Goal: Task Accomplishment & Management: Complete application form

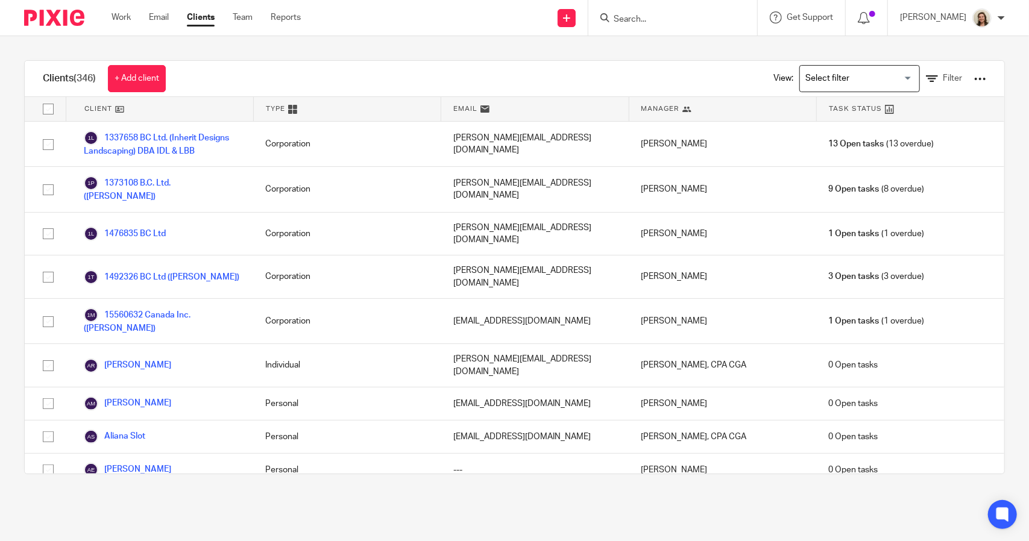
click at [630, 19] on input "Search" at bounding box center [666, 19] width 109 height 11
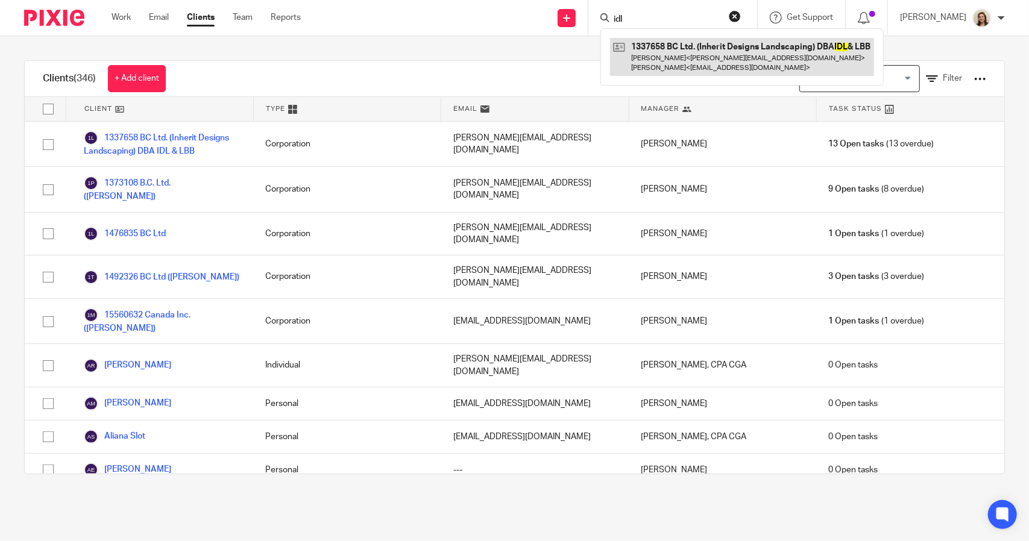
type input "idl"
click at [676, 52] on link at bounding box center [742, 56] width 264 height 37
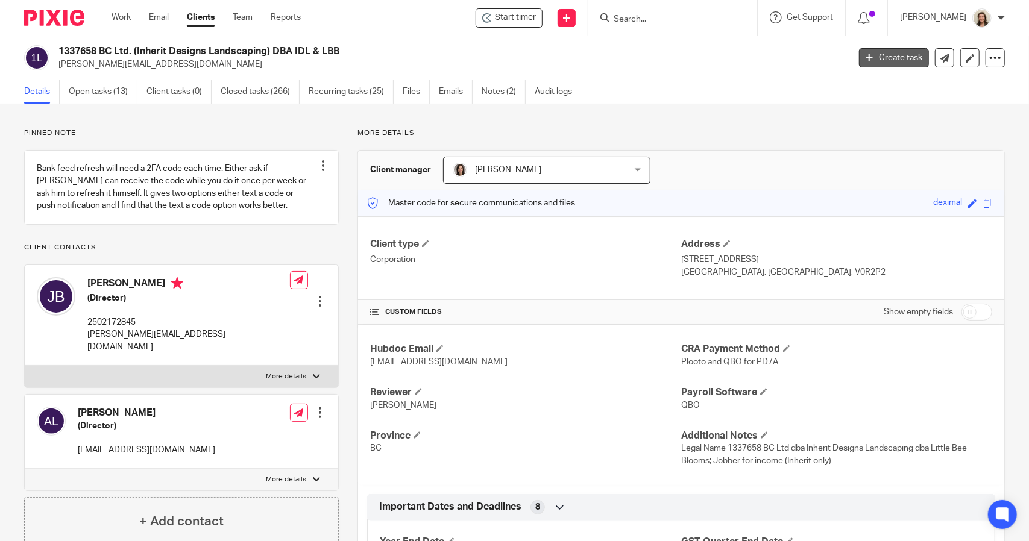
click at [884, 57] on link "Create task" at bounding box center [894, 57] width 70 height 19
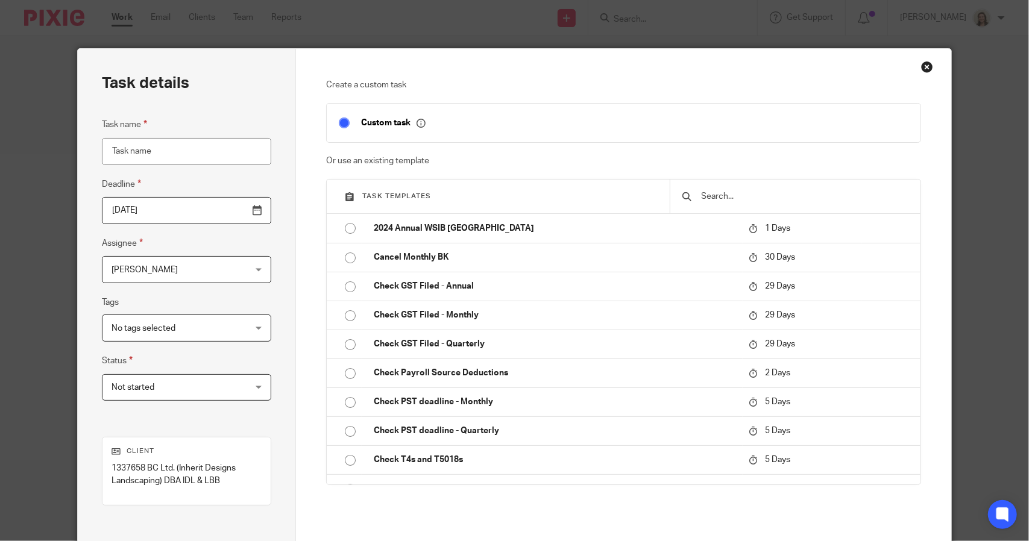
click at [747, 193] on input "text" at bounding box center [804, 196] width 208 height 13
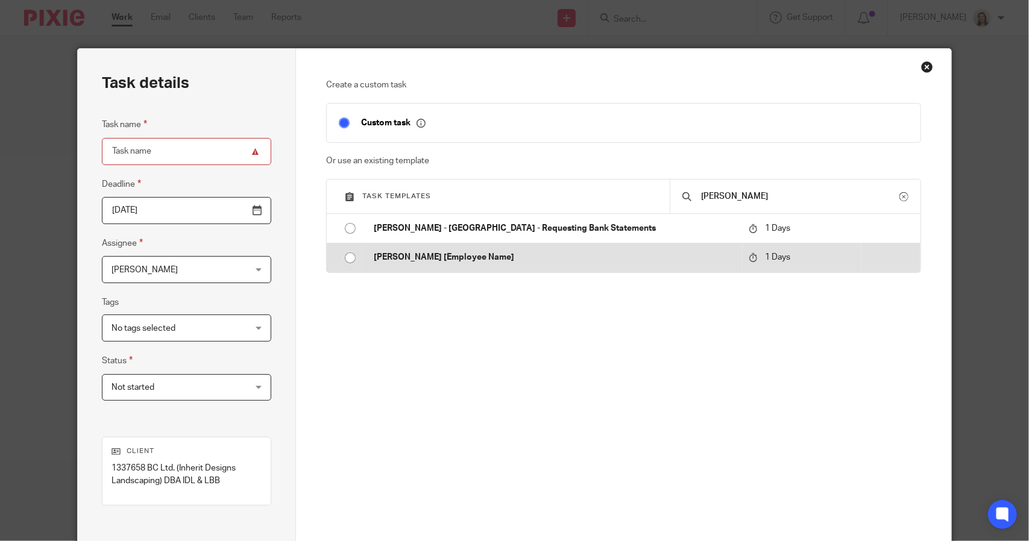
type input "roe"
click at [458, 253] on p "ROE [Employee Name]" at bounding box center [555, 257] width 362 height 12
type input "2025-09-25"
type input "ROE [Employee Name]"
checkbox input "false"
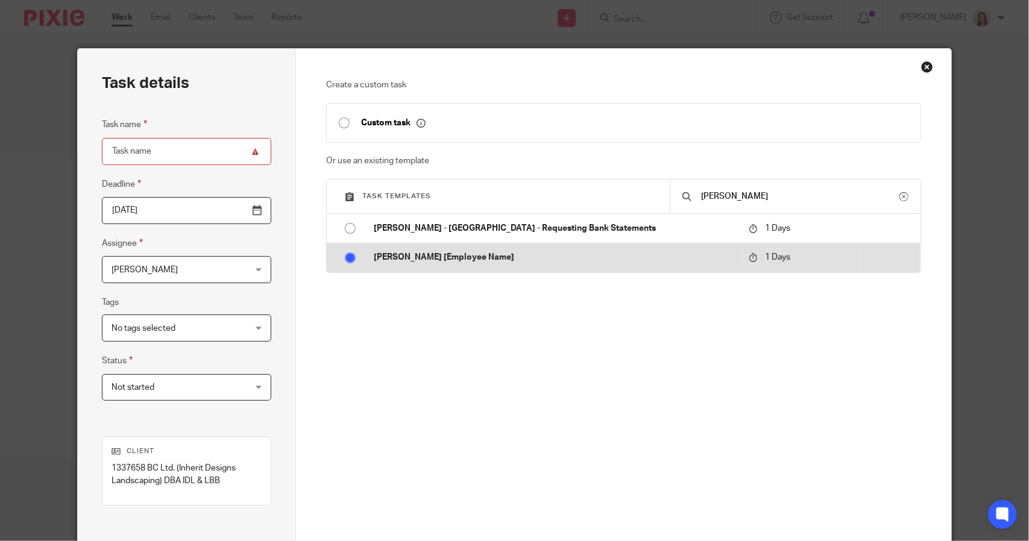
radio input "true"
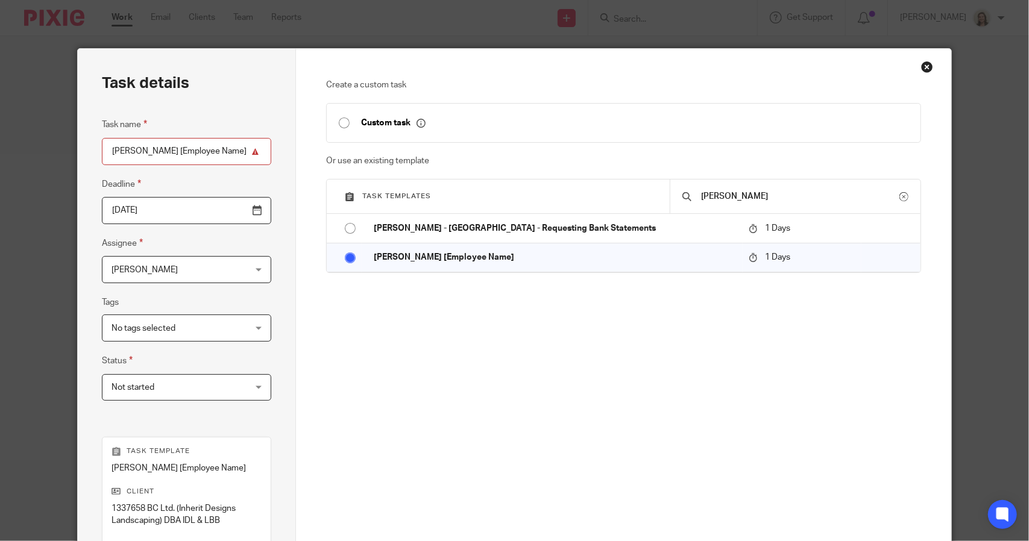
click at [189, 151] on input "ROE [Employee Name]" at bounding box center [186, 151] width 169 height 27
paste input "Alan Cundal"
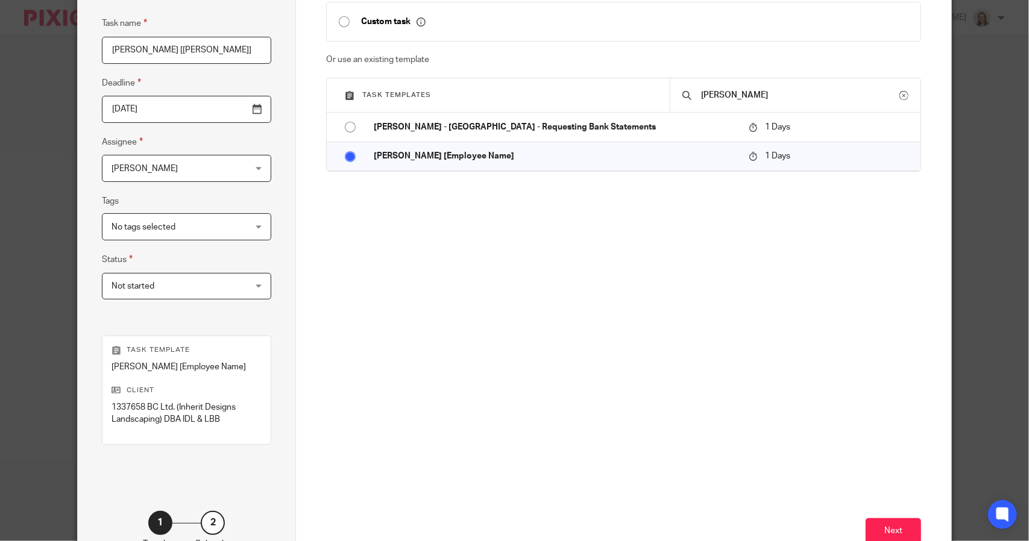
scroll to position [182, 0]
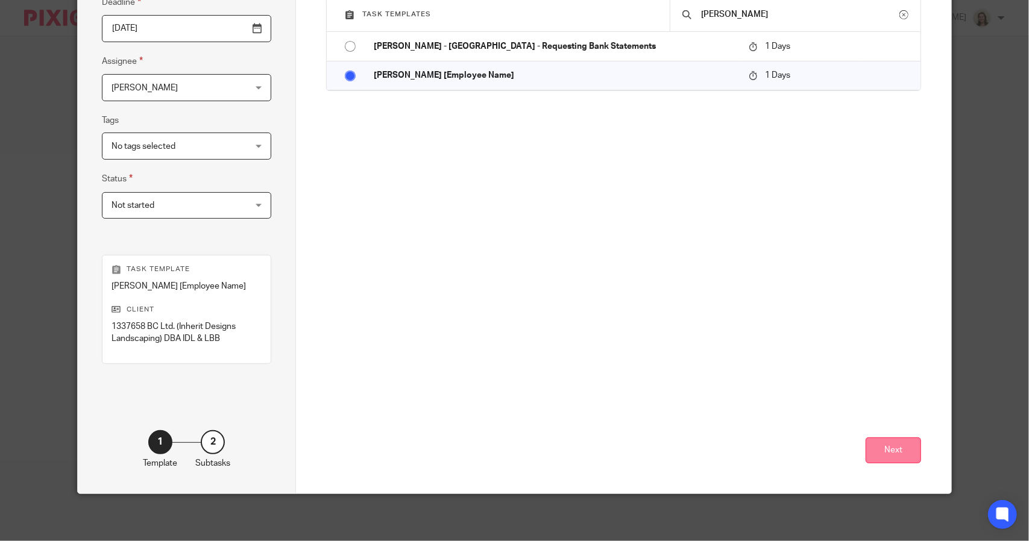
type input "[PERSON_NAME] [[PERSON_NAME]]"
click at [876, 453] on button "Next" at bounding box center [893, 451] width 55 height 26
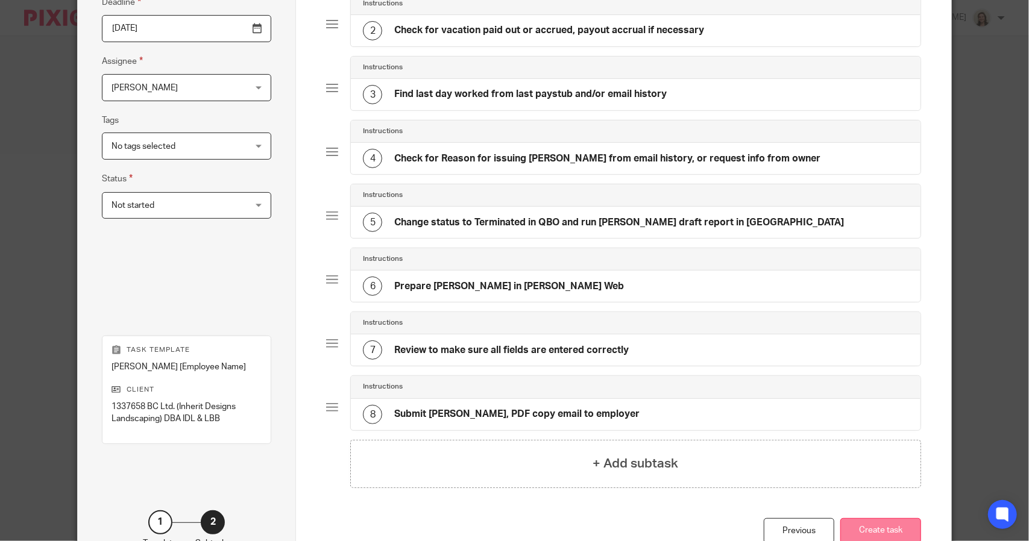
drag, startPoint x: 876, startPoint y: 521, endPoint x: 874, endPoint y: 483, distance: 38.7
click at [876, 521] on button "Create task" at bounding box center [880, 531] width 81 height 26
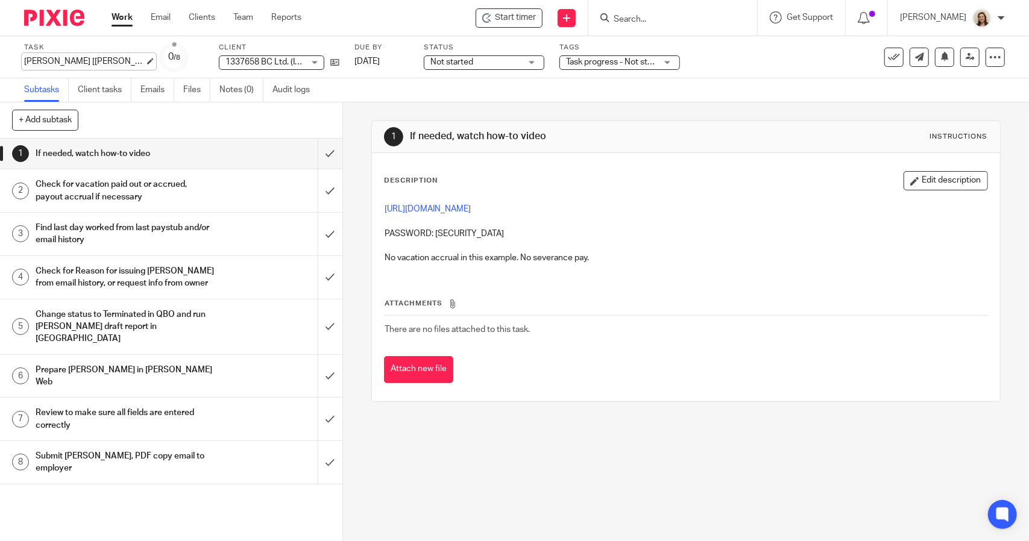
click at [66, 60] on div "[PERSON_NAME] [[PERSON_NAME]] Save [PERSON_NAME] [[PERSON_NAME]]" at bounding box center [84, 61] width 121 height 12
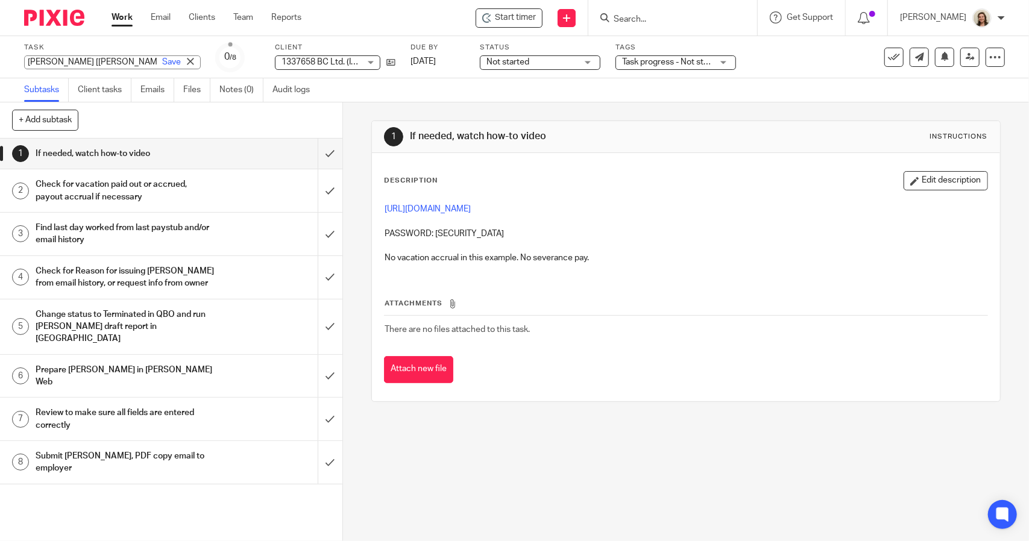
click at [25, 62] on input "[PERSON_NAME] [[PERSON_NAME]]" at bounding box center [112, 62] width 177 height 14
type input "Final Pay & [PERSON_NAME] [[PERSON_NAME]]"
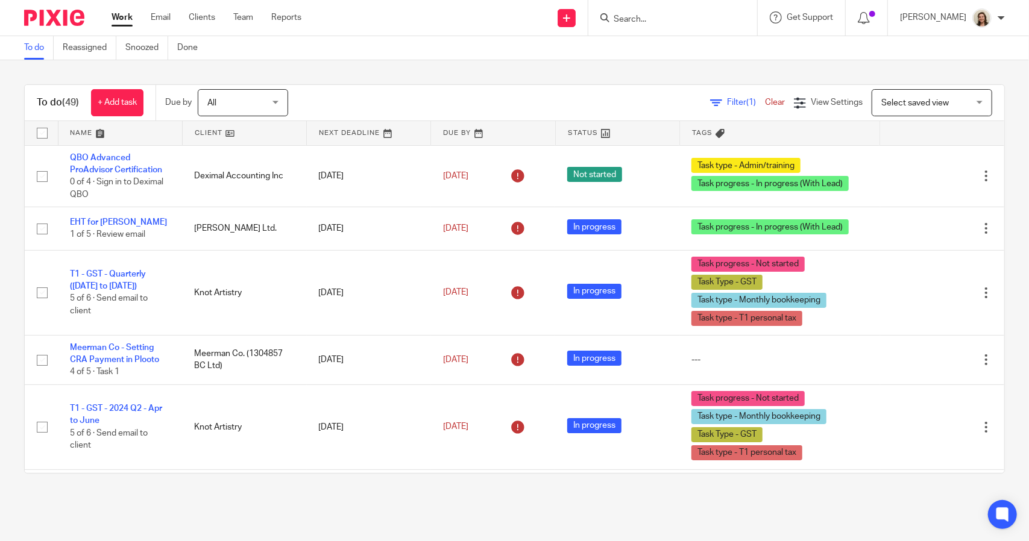
click at [727, 106] on span "Filter (1)" at bounding box center [746, 102] width 38 height 8
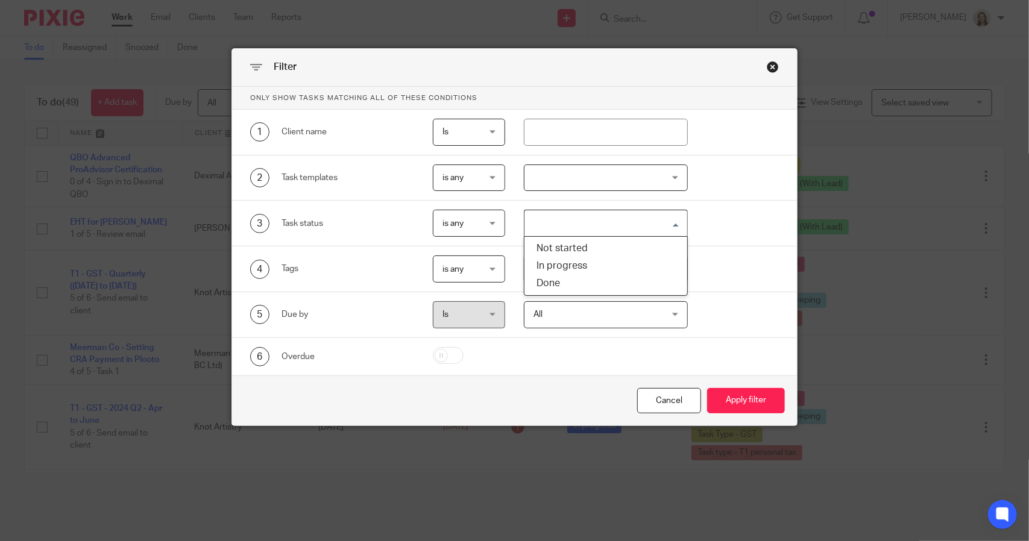
click at [582, 228] on input "Search for option" at bounding box center [603, 223] width 154 height 21
click at [749, 220] on div "3 Task status is any is any is any is none is_any Loading... Not started In pro…" at bounding box center [504, 223] width 547 height 27
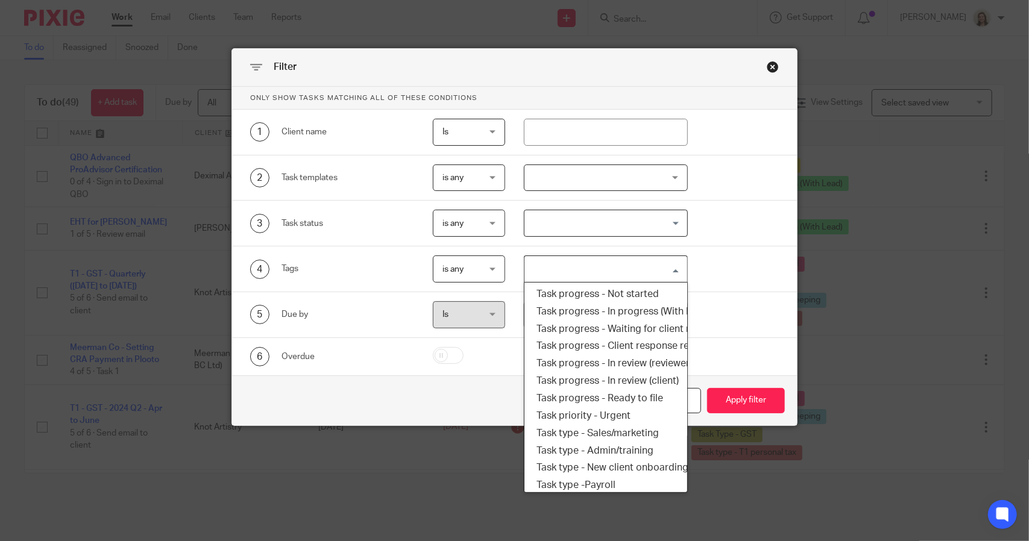
click at [623, 266] on input "Search for option" at bounding box center [603, 269] width 154 height 21
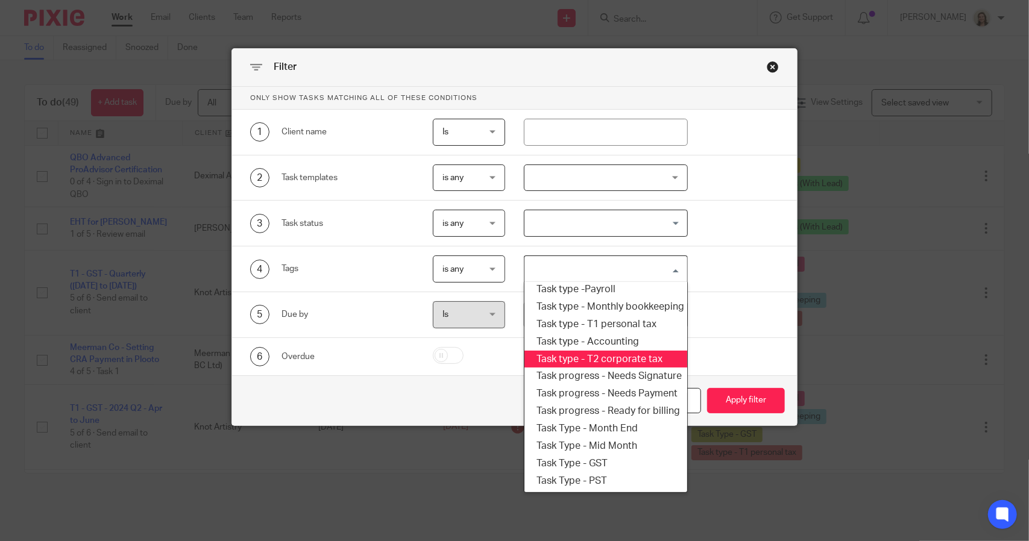
click at [602, 351] on li "Task type - T2 corporate tax" at bounding box center [605, 359] width 162 height 17
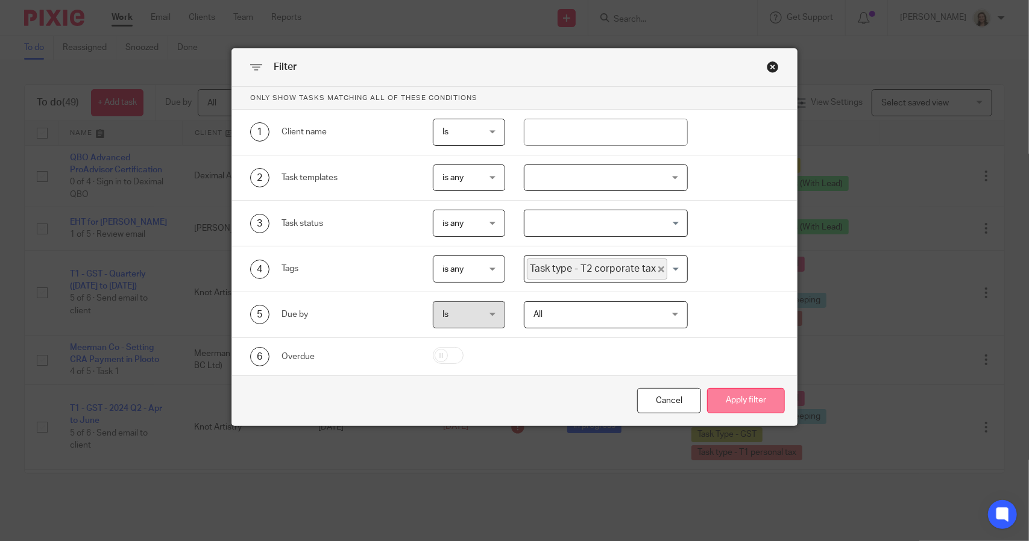
click at [733, 398] on button "Apply filter" at bounding box center [746, 401] width 78 height 26
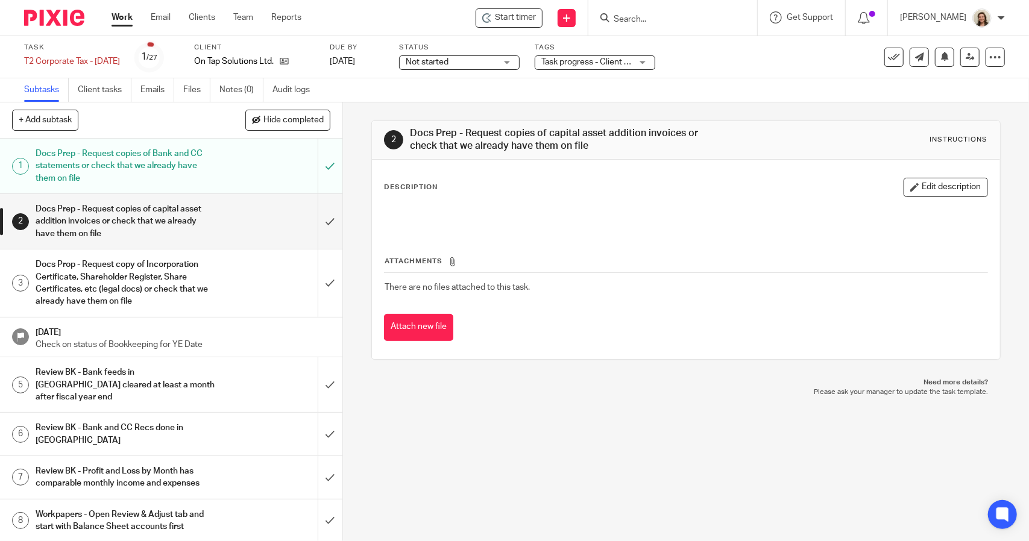
click at [496, 64] on span "Not started" at bounding box center [451, 62] width 90 height 13
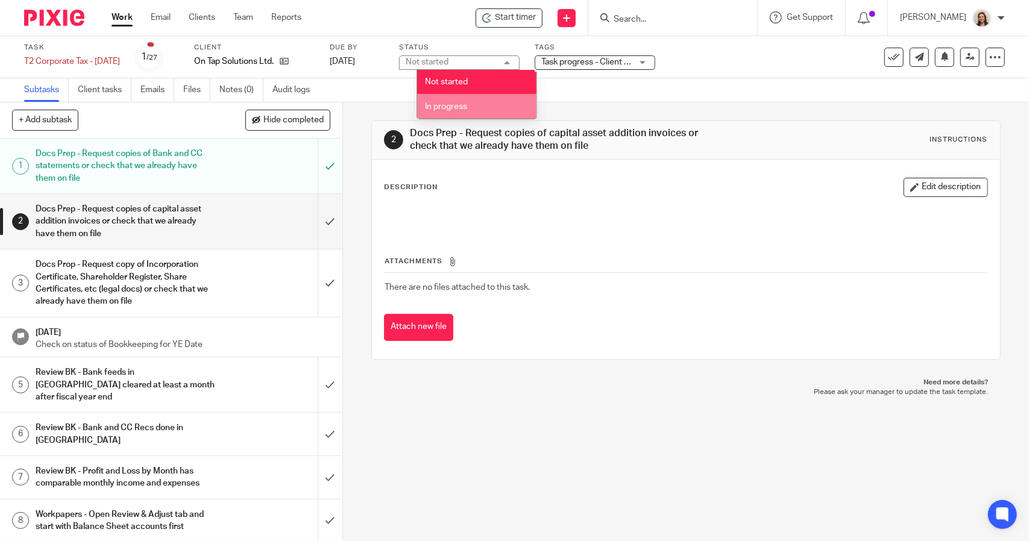
click at [467, 111] on li "In progress" at bounding box center [476, 106] width 119 height 25
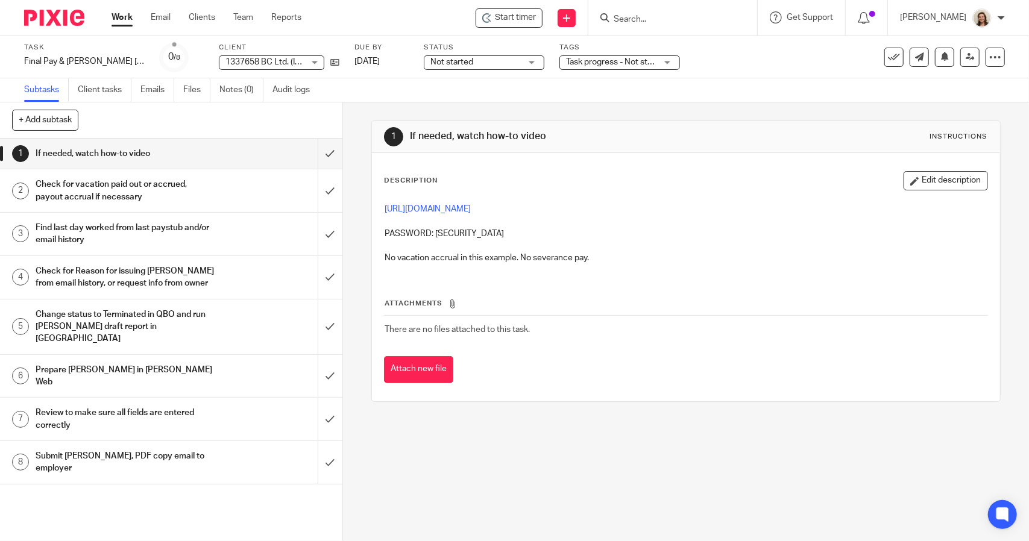
click at [456, 57] on div "Status Not started Not started Not started In progress 1" at bounding box center [484, 57] width 121 height 29
click at [475, 66] on span "Not started" at bounding box center [475, 62] width 90 height 13
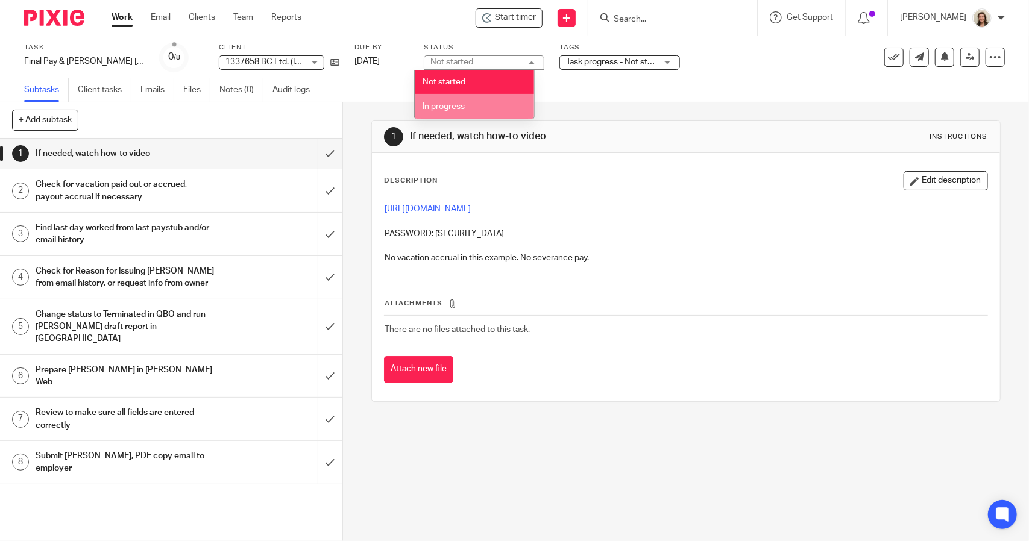
click at [478, 107] on li "In progress" at bounding box center [474, 106] width 119 height 25
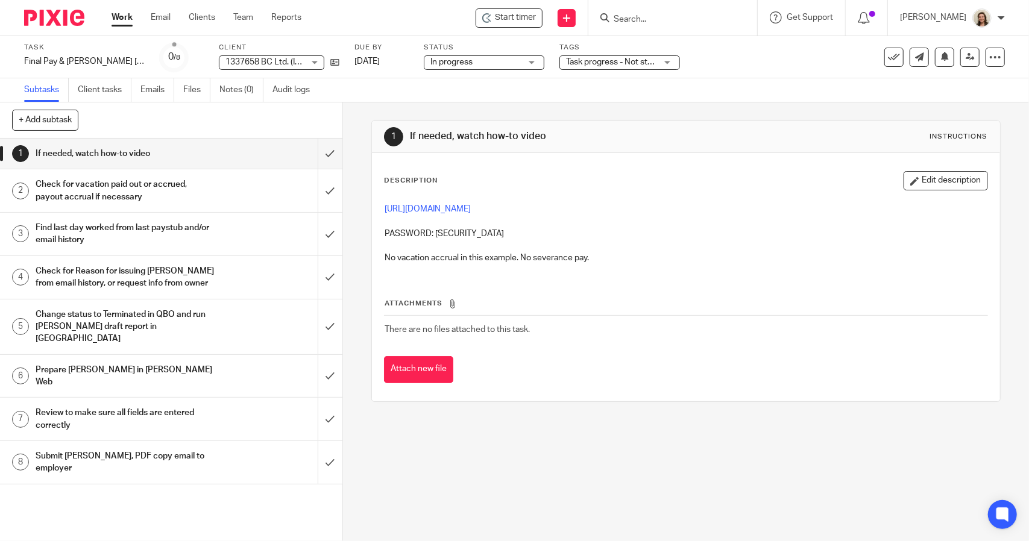
click at [601, 64] on span "Task progress - Not started + 1" at bounding box center [623, 62] width 115 height 8
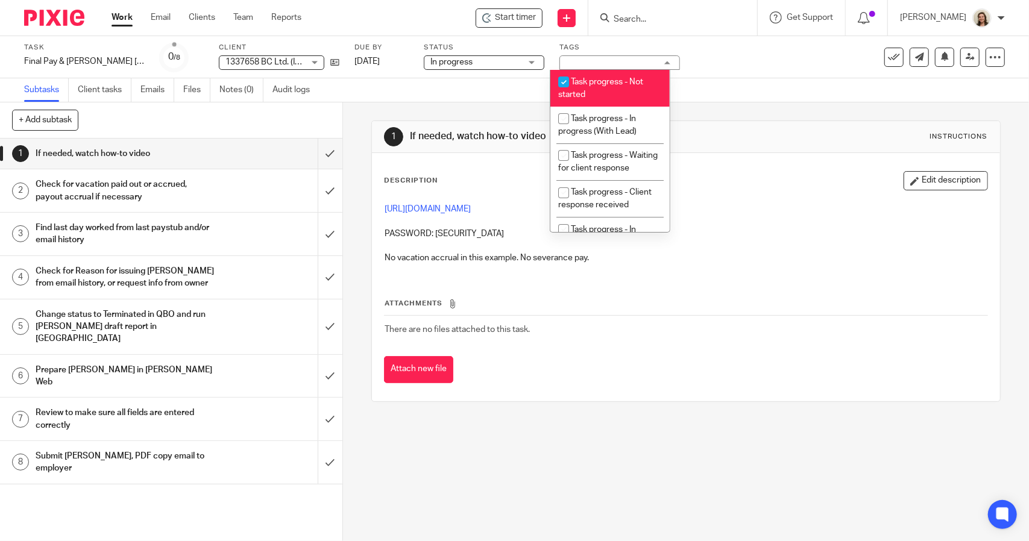
click at [624, 119] on span "Task progress - In progress (With Lead)" at bounding box center [597, 125] width 78 height 21
checkbox input "true"
click at [630, 89] on li "Task progress - Not started" at bounding box center [609, 88] width 119 height 37
checkbox input "false"
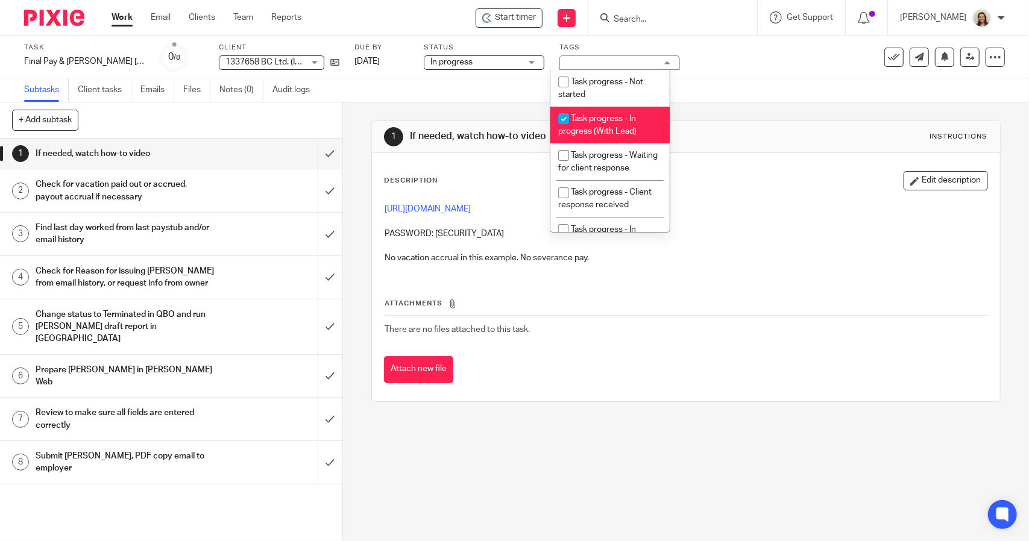
click at [703, 86] on div "Subtasks Client tasks Emails Files Notes (0) Audit logs" at bounding box center [514, 90] width 1029 height 24
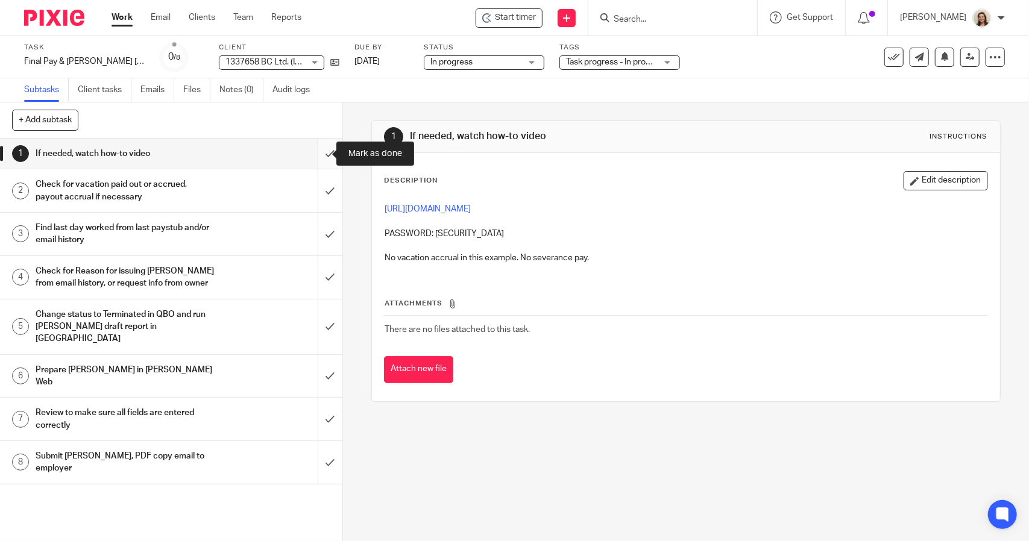
click at [321, 153] on input "submit" at bounding box center [171, 154] width 342 height 30
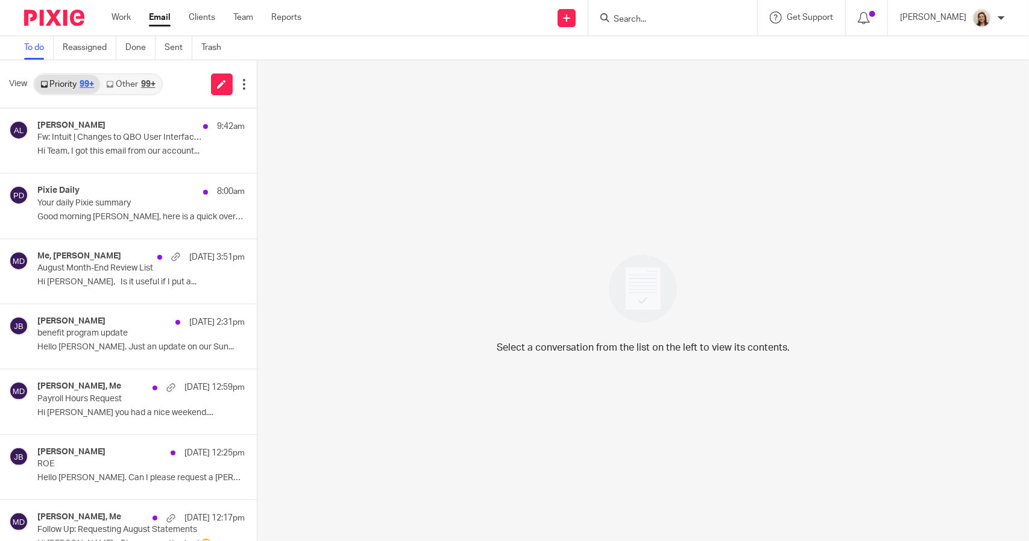
click at [127, 85] on link "Other 99+" at bounding box center [130, 84] width 61 height 19
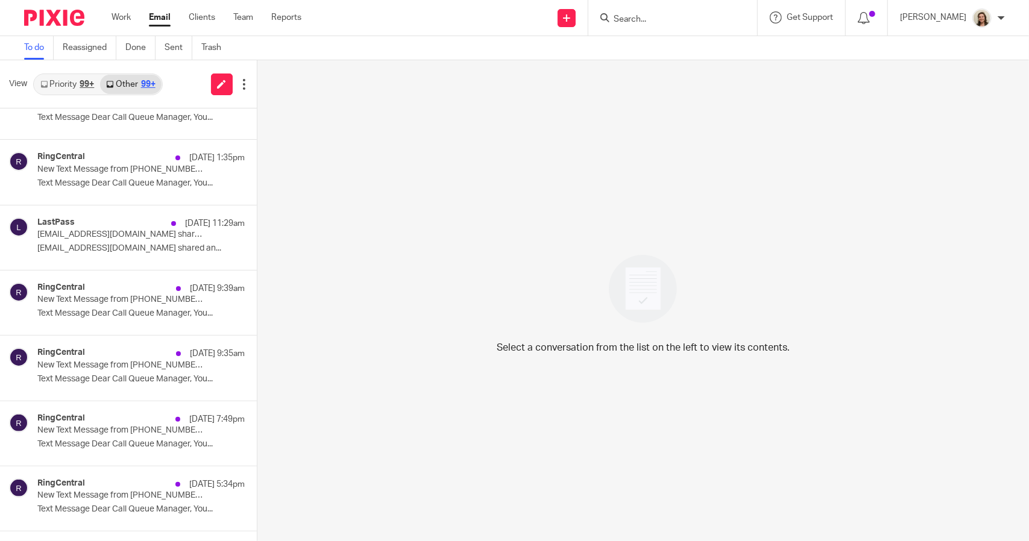
scroll to position [362, 0]
click at [62, 85] on link "Priority 99+" at bounding box center [67, 84] width 66 height 19
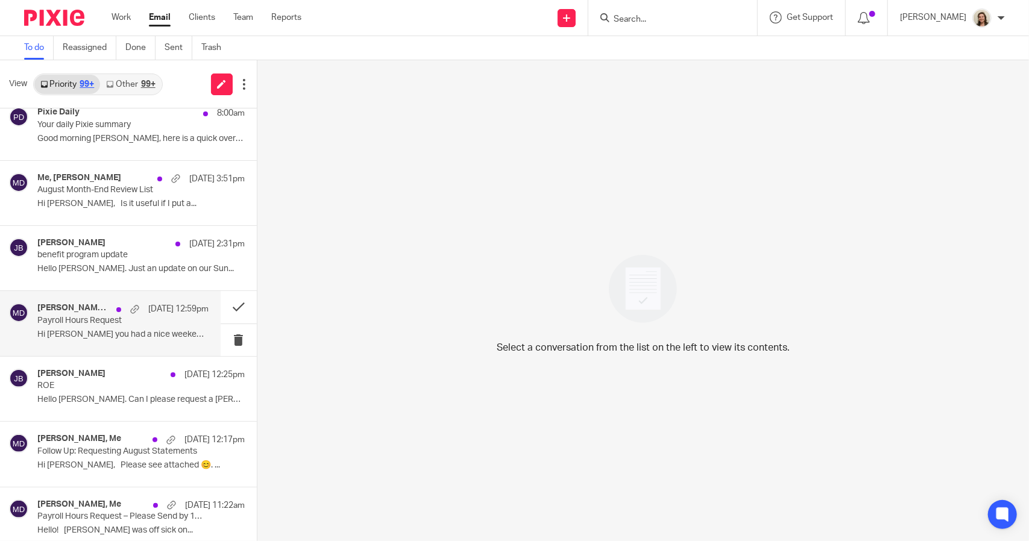
scroll to position [60, 0]
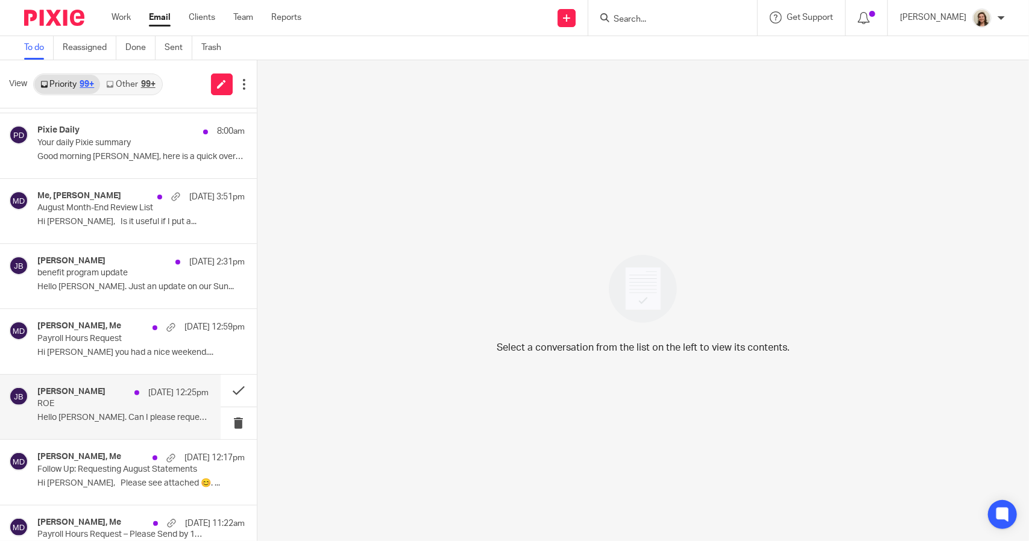
click at [64, 413] on p "Hello Morgan. Can I please request a ROE for..." at bounding box center [122, 418] width 171 height 10
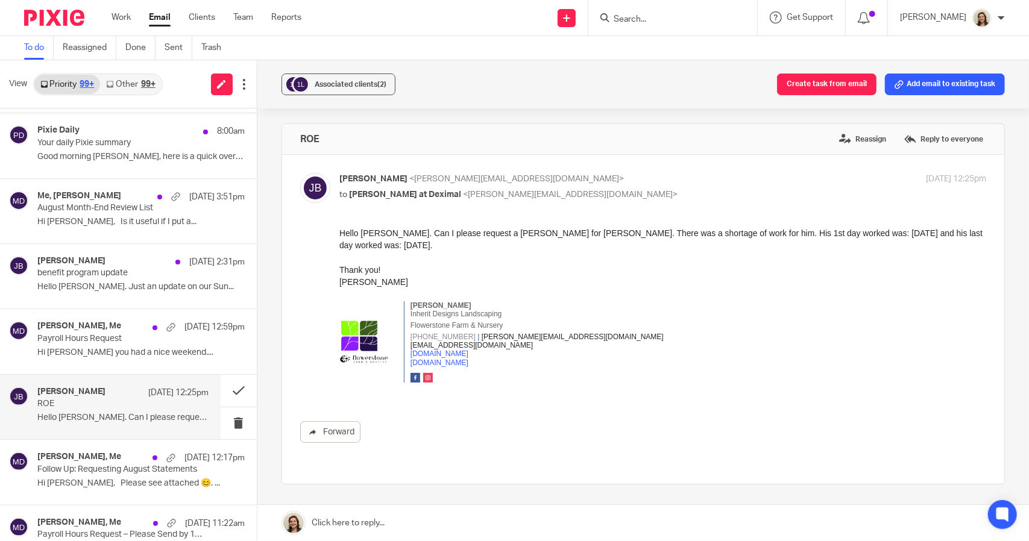
scroll to position [0, 0]
click at [970, 78] on button "Add email to existing task" at bounding box center [945, 85] width 120 height 22
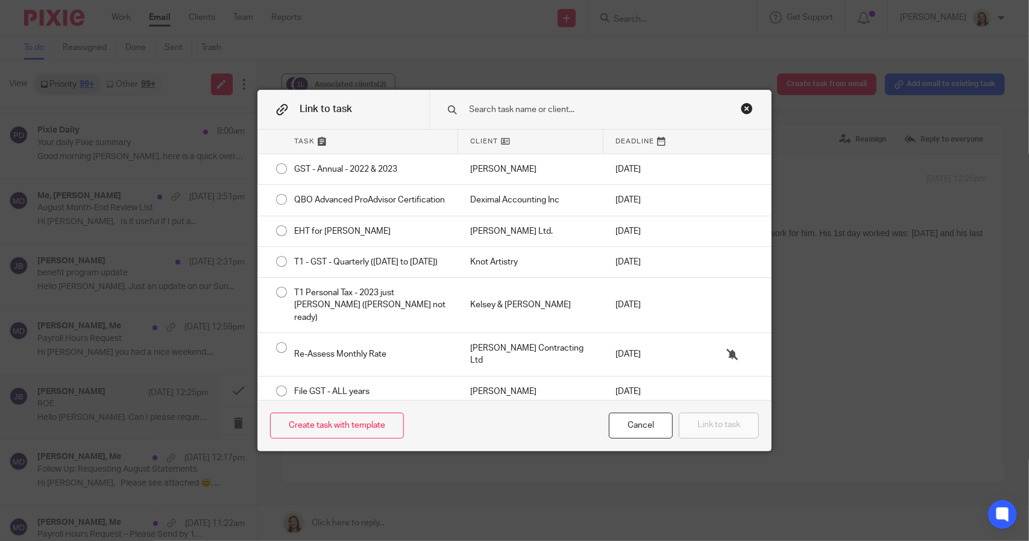
click at [573, 111] on input "text" at bounding box center [595, 109] width 254 height 13
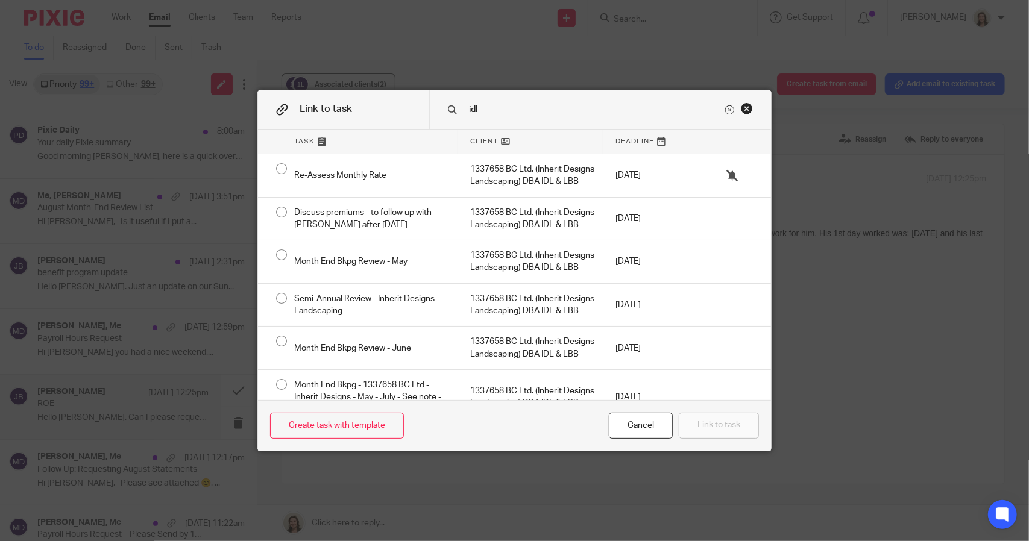
drag, startPoint x: 491, startPoint y: 107, endPoint x: 453, endPoint y: 105, distance: 37.4
click at [453, 105] on div "idl" at bounding box center [600, 109] width 342 height 38
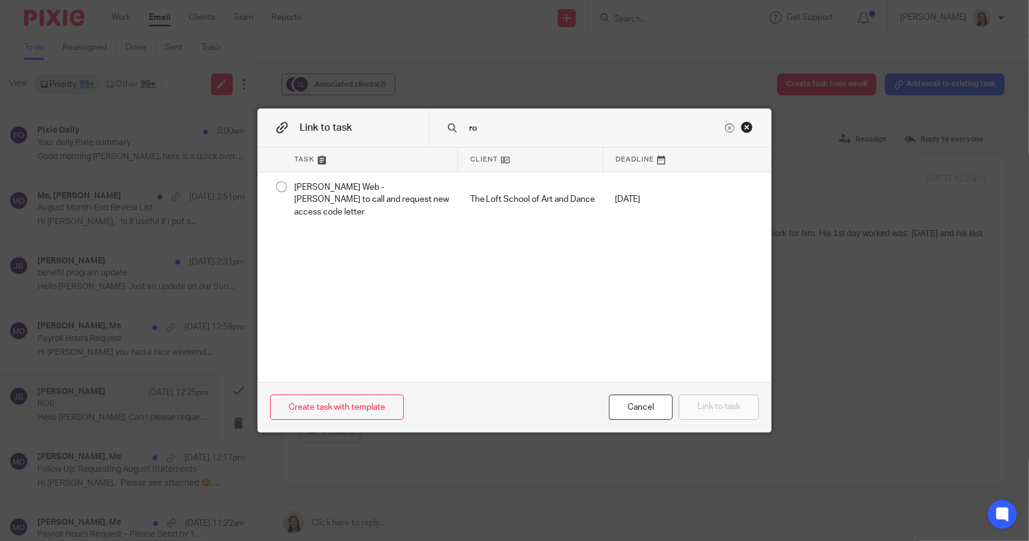
type input "r"
type input "a"
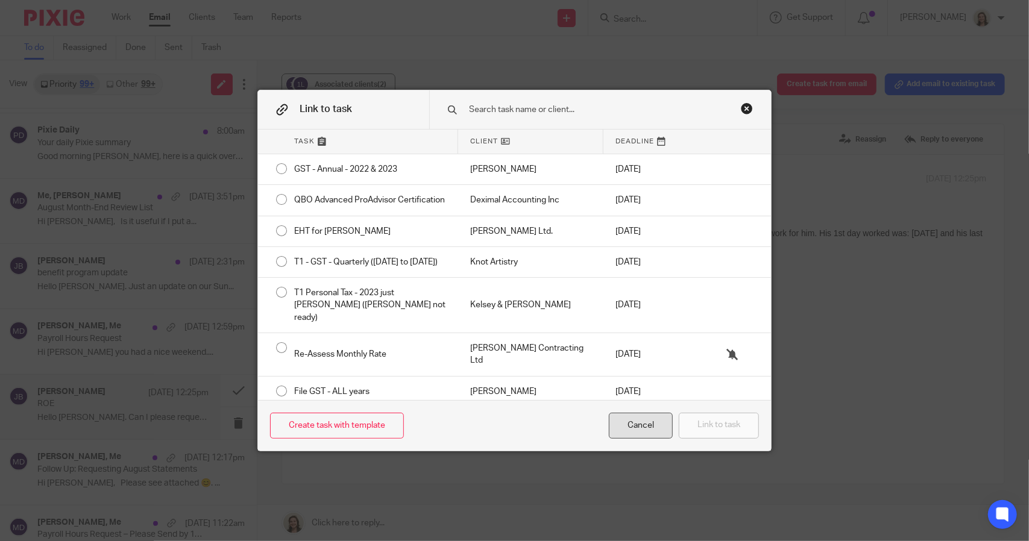
click at [658, 430] on div "Cancel" at bounding box center [641, 426] width 64 height 26
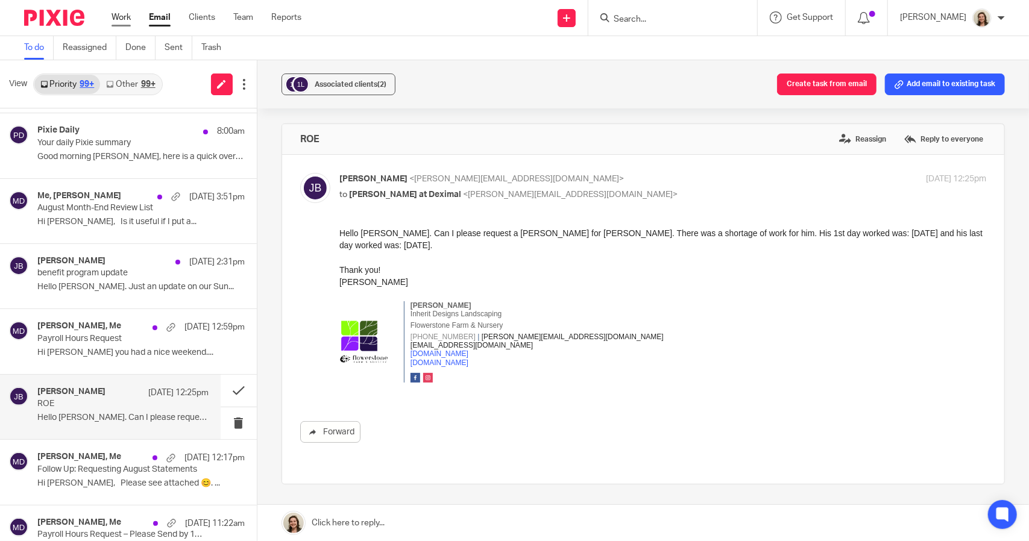
click at [121, 17] on link "Work" at bounding box center [121, 17] width 19 height 12
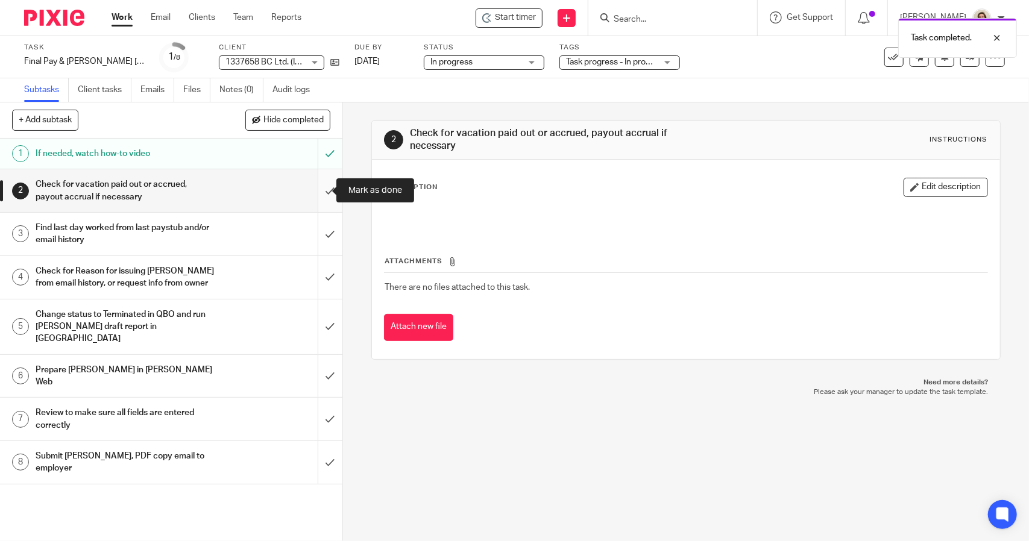
click at [313, 197] on input "submit" at bounding box center [171, 190] width 342 height 43
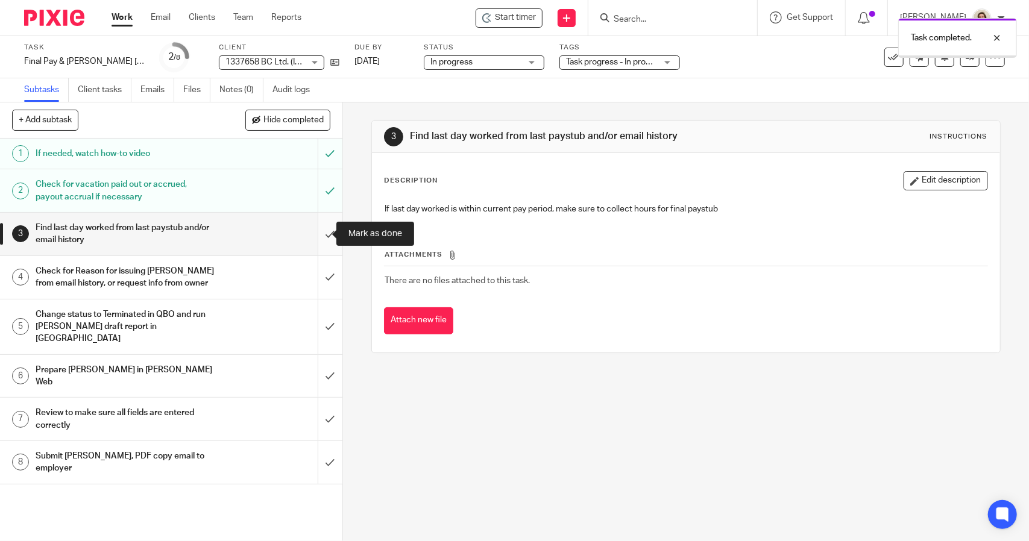
click at [318, 227] on input "submit" at bounding box center [171, 234] width 342 height 43
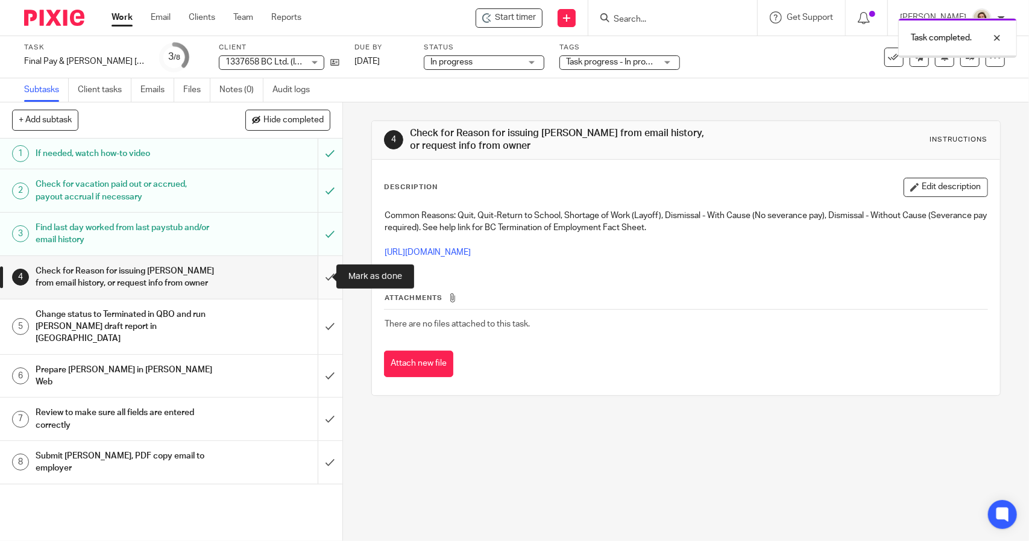
click at [316, 280] on input "submit" at bounding box center [171, 277] width 342 height 43
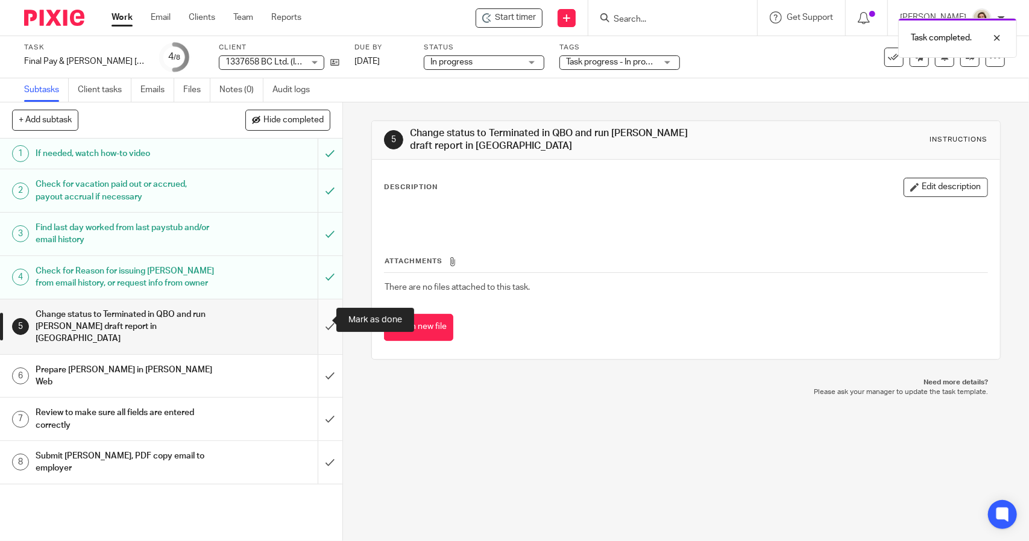
click at [311, 316] on input "submit" at bounding box center [171, 327] width 342 height 55
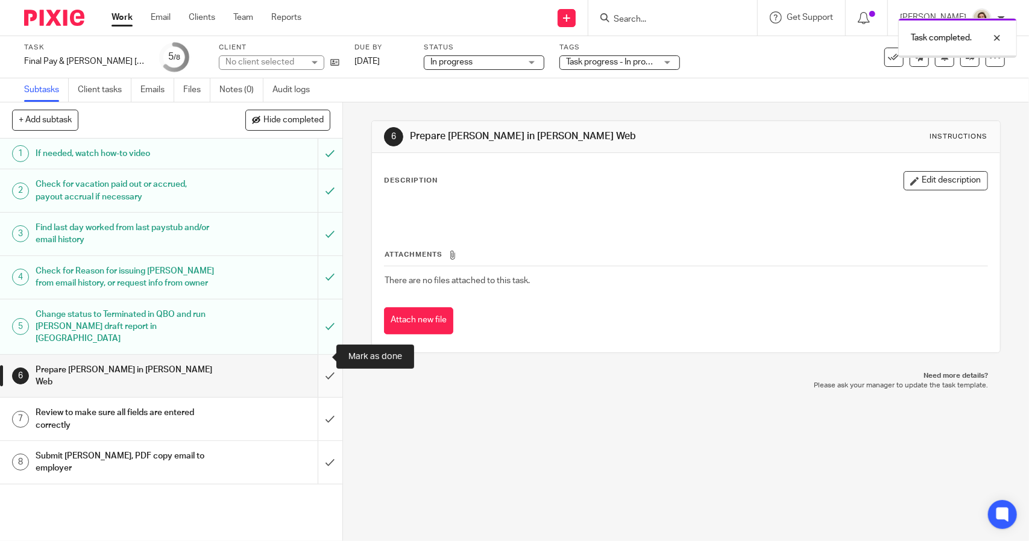
click at [316, 355] on input "submit" at bounding box center [171, 376] width 342 height 43
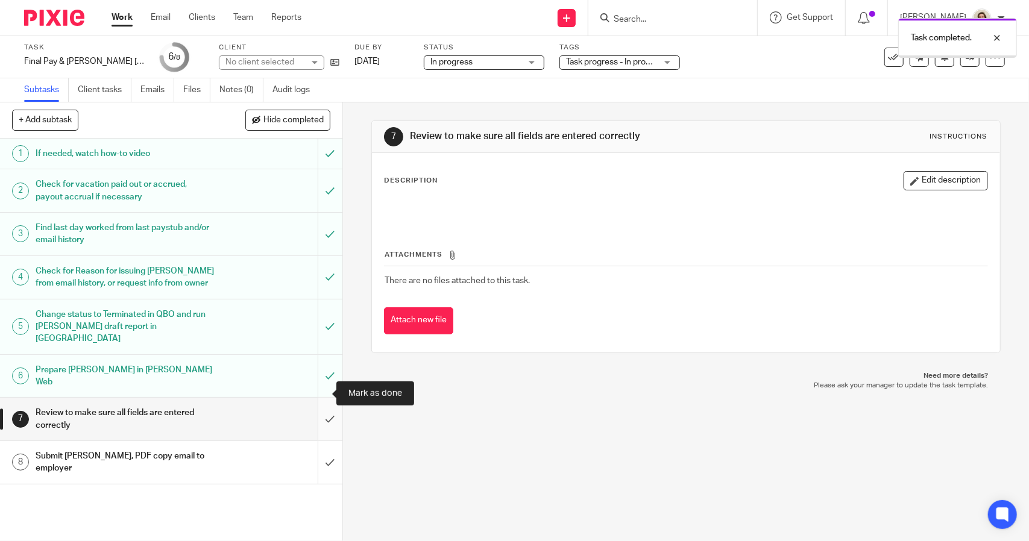
click at [323, 398] on input "submit" at bounding box center [171, 419] width 342 height 43
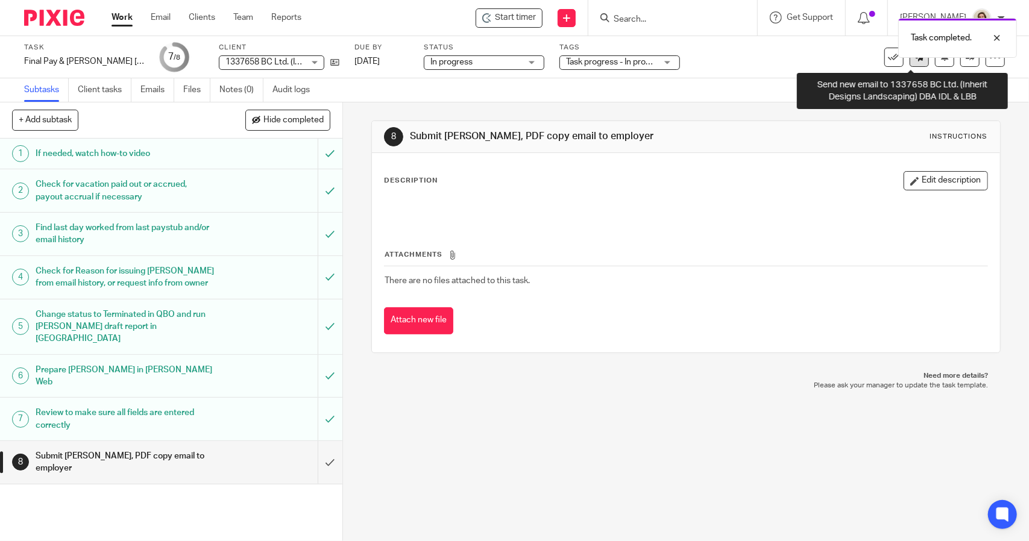
click at [910, 64] on link at bounding box center [919, 57] width 19 height 19
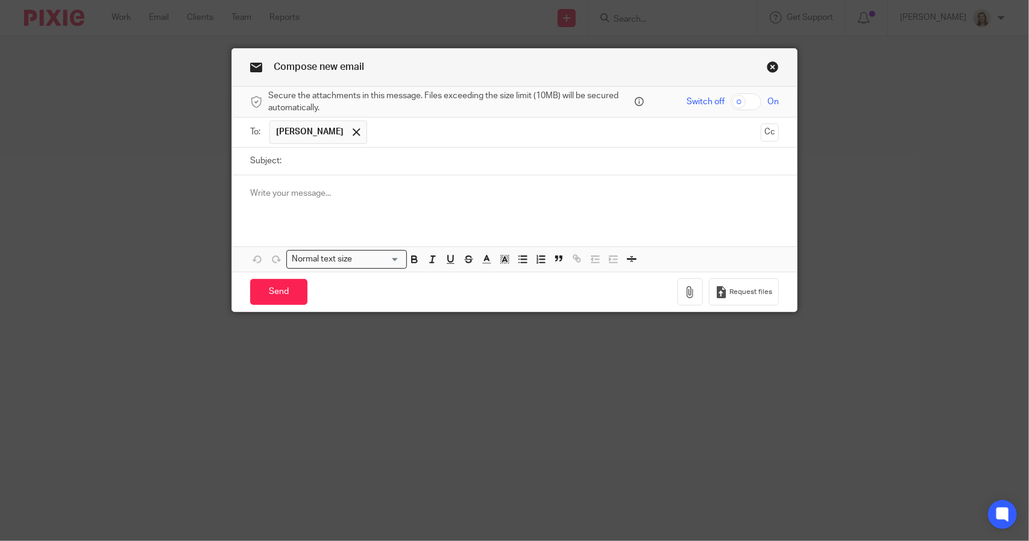
click at [400, 163] on input "Subject:" at bounding box center [533, 161] width 491 height 27
type input "Final Pay & [PERSON_NAME] for [PERSON_NAME]"
click at [344, 197] on p at bounding box center [514, 193] width 529 height 12
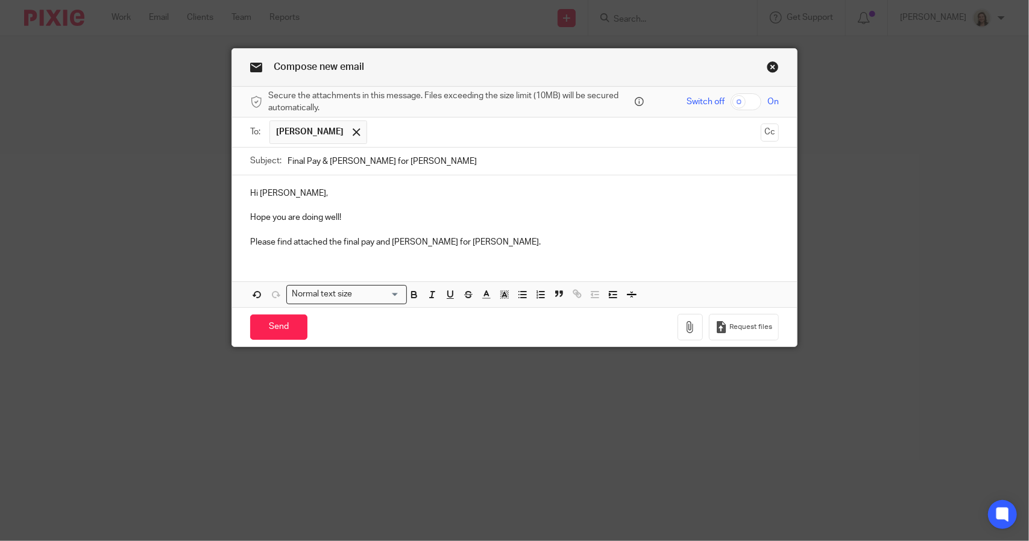
click at [516, 241] on p "Please find attached the final pay and ROE for Alan Cundall." at bounding box center [514, 242] width 529 height 12
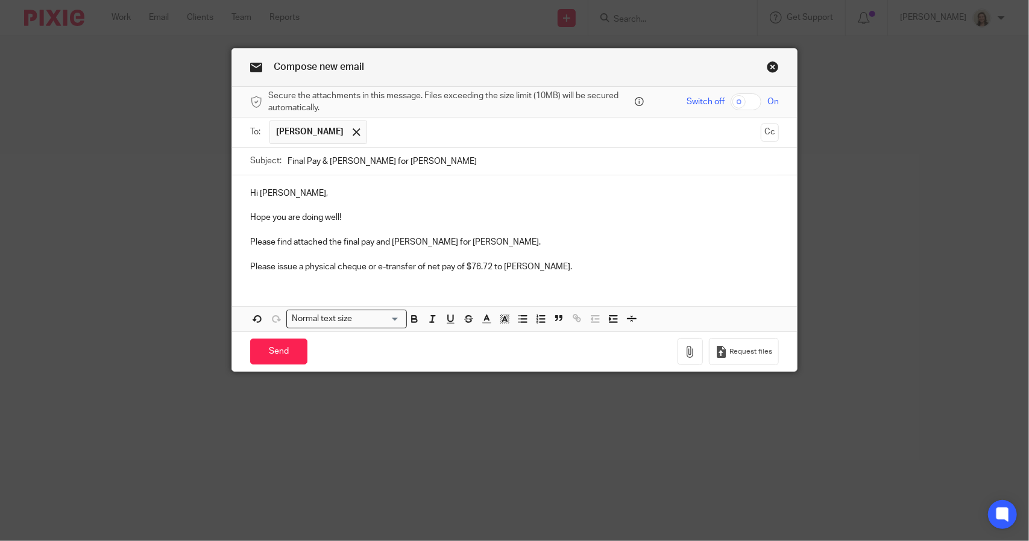
drag, startPoint x: 491, startPoint y: 261, endPoint x: 509, endPoint y: 256, distance: 18.7
click at [491, 261] on p "Please issue a physical cheque or e-transfer of net pay of $76.72 to Alan." at bounding box center [514, 267] width 529 height 12
drag, startPoint x: 468, startPoint y: 263, endPoint x: 499, endPoint y: 263, distance: 30.1
click at [468, 263] on p "Please issue a physical cheque or e-transfer of net pay of $ to Alan." at bounding box center [514, 267] width 529 height 12
click at [552, 267] on p "Please issue a physical cheque or e-transfer of net pay of $222.09 to Alan." at bounding box center [514, 267] width 529 height 12
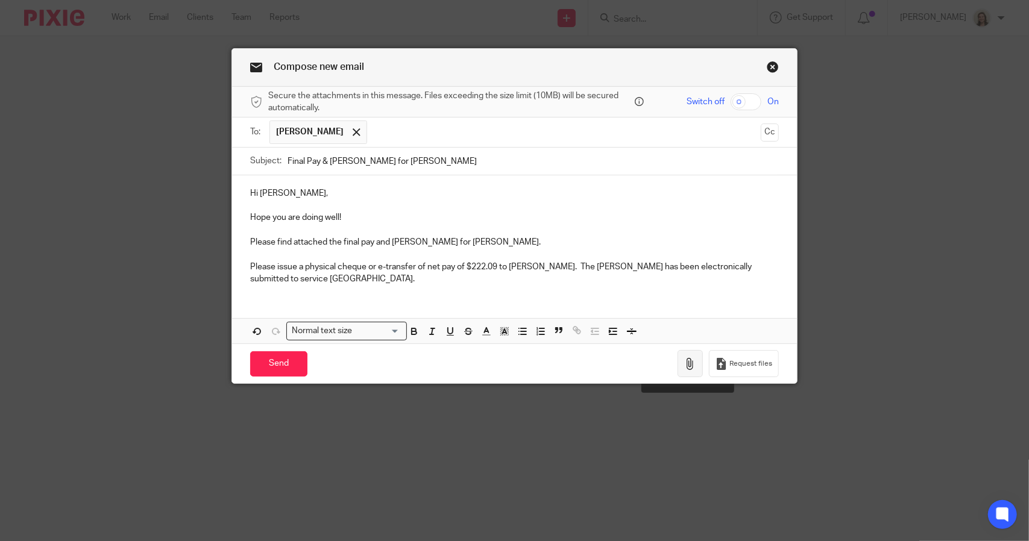
click at [679, 355] on button "button" at bounding box center [690, 363] width 25 height 27
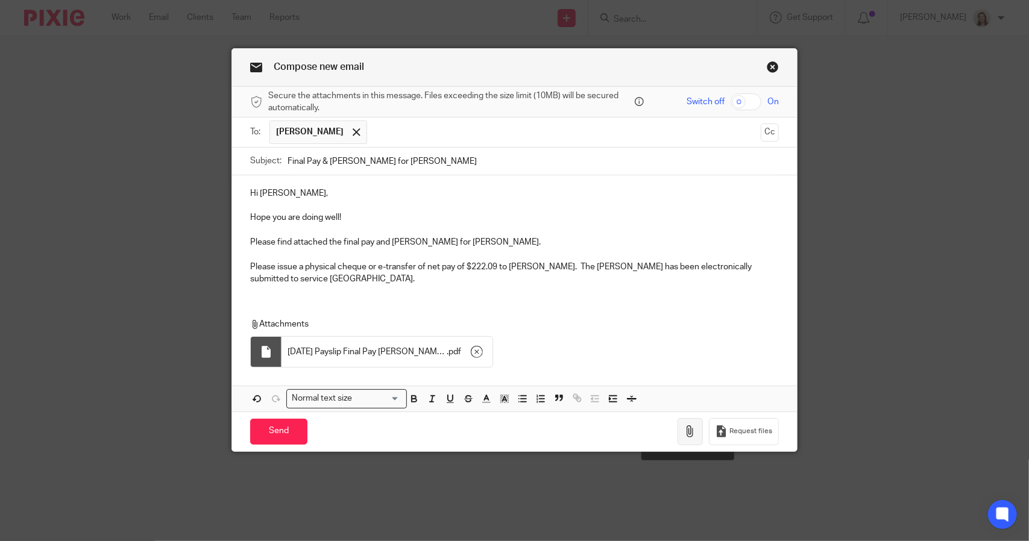
click at [684, 426] on icon "button" at bounding box center [690, 432] width 12 height 12
click at [333, 189] on p "Hi Joshua," at bounding box center [514, 193] width 529 height 12
click at [346, 212] on p "Hope you are doing well!" at bounding box center [514, 218] width 529 height 12
click at [301, 190] on p "Hi Joshua," at bounding box center [514, 193] width 529 height 12
click at [775, 263] on div "Hi Joshua, Hope you are doing well! Please find attached the final pay and ROE …" at bounding box center [514, 234] width 565 height 119
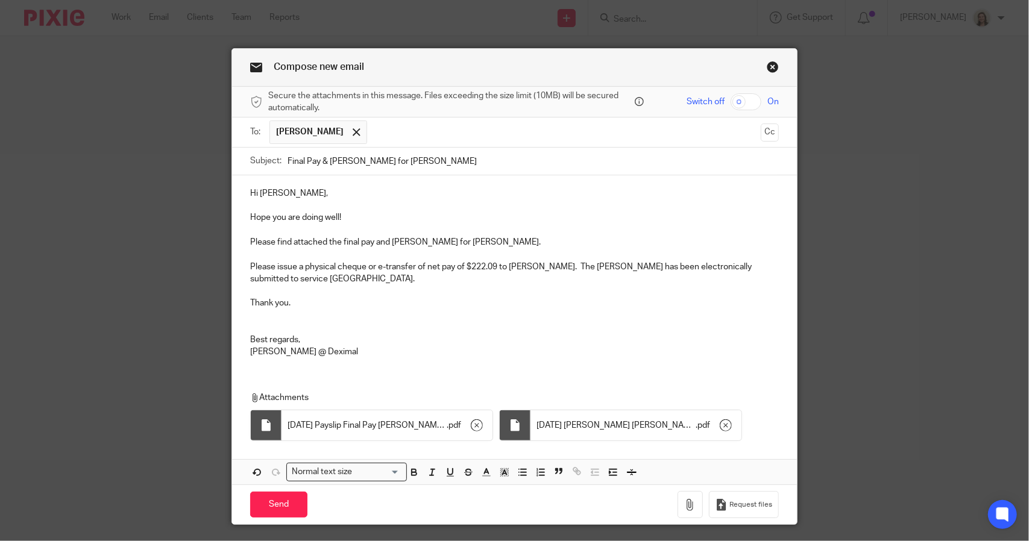
click at [363, 195] on p "Hi Joshua," at bounding box center [514, 193] width 529 height 12
click at [378, 222] on p "Hope you are doing well!" at bounding box center [514, 218] width 529 height 12
click at [508, 245] on p "Please find attached the final pay and ROE for Alan Cundall." at bounding box center [514, 242] width 529 height 12
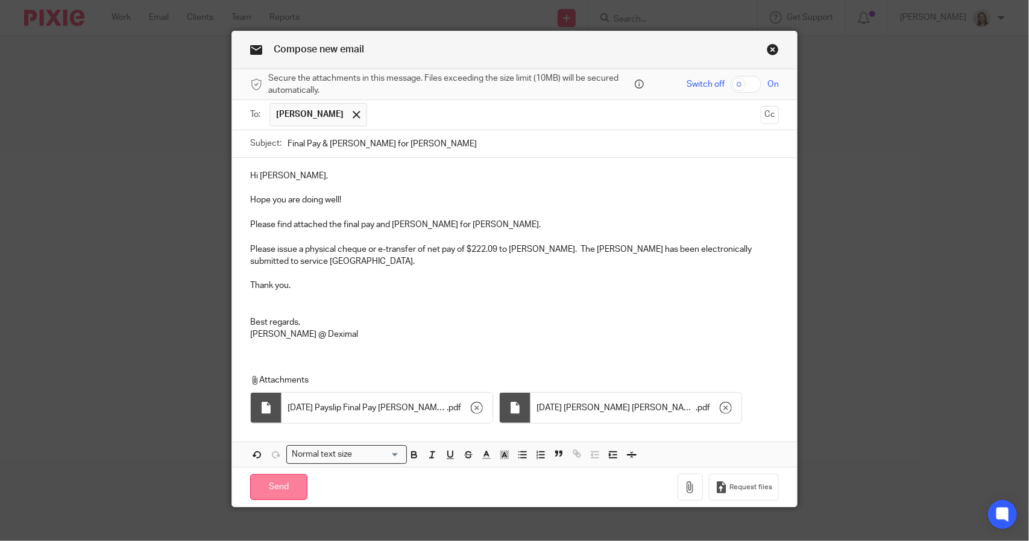
click at [287, 474] on input "Send" at bounding box center [278, 487] width 57 height 26
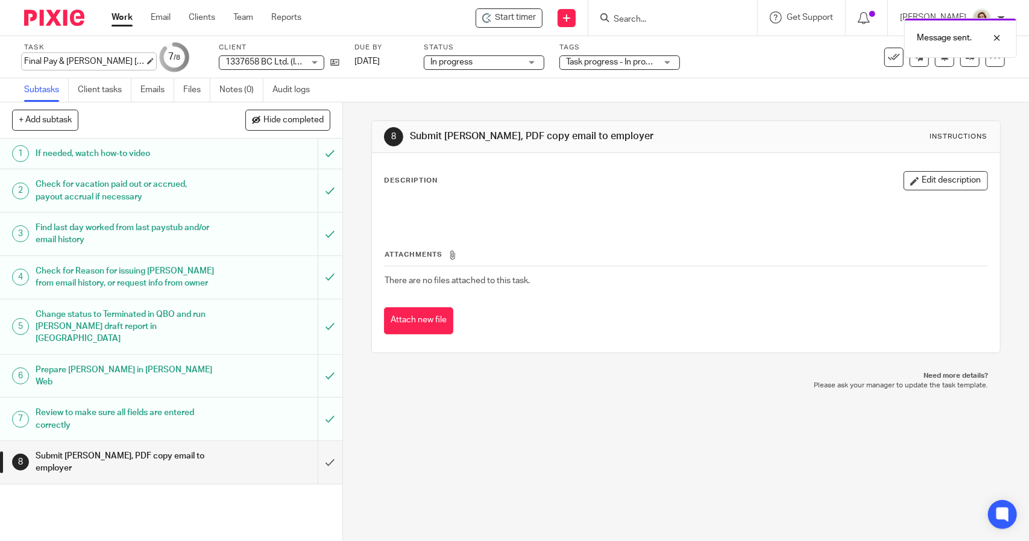
click at [94, 56] on div "Final Pay & [PERSON_NAME] [[PERSON_NAME]] Save Final Pay & [PERSON_NAME] [[PERS…" at bounding box center [84, 61] width 121 height 12
click at [317, 441] on input "submit" at bounding box center [171, 462] width 342 height 43
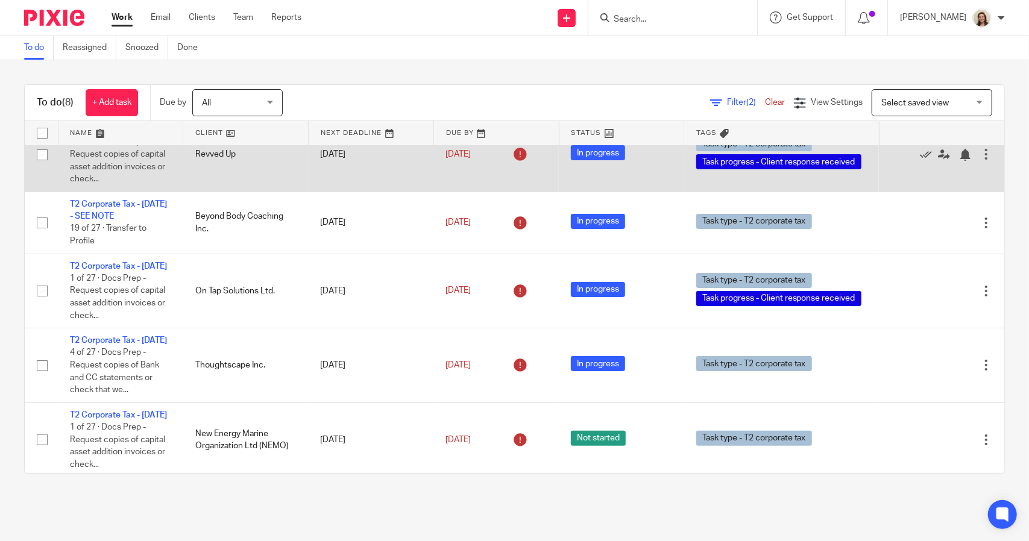
scroll to position [121, 0]
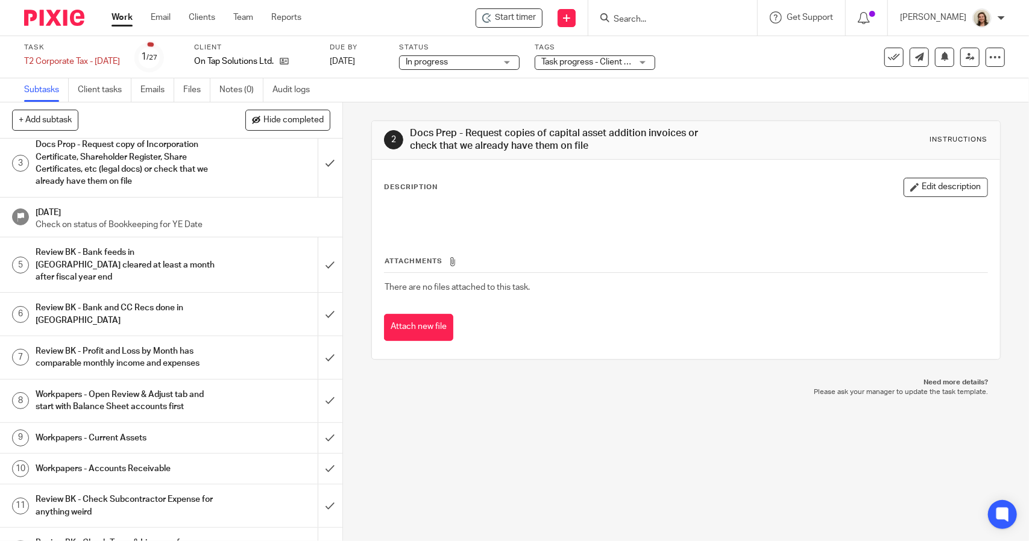
scroll to position [121, 0]
